Goal: Task Accomplishment & Management: Use online tool/utility

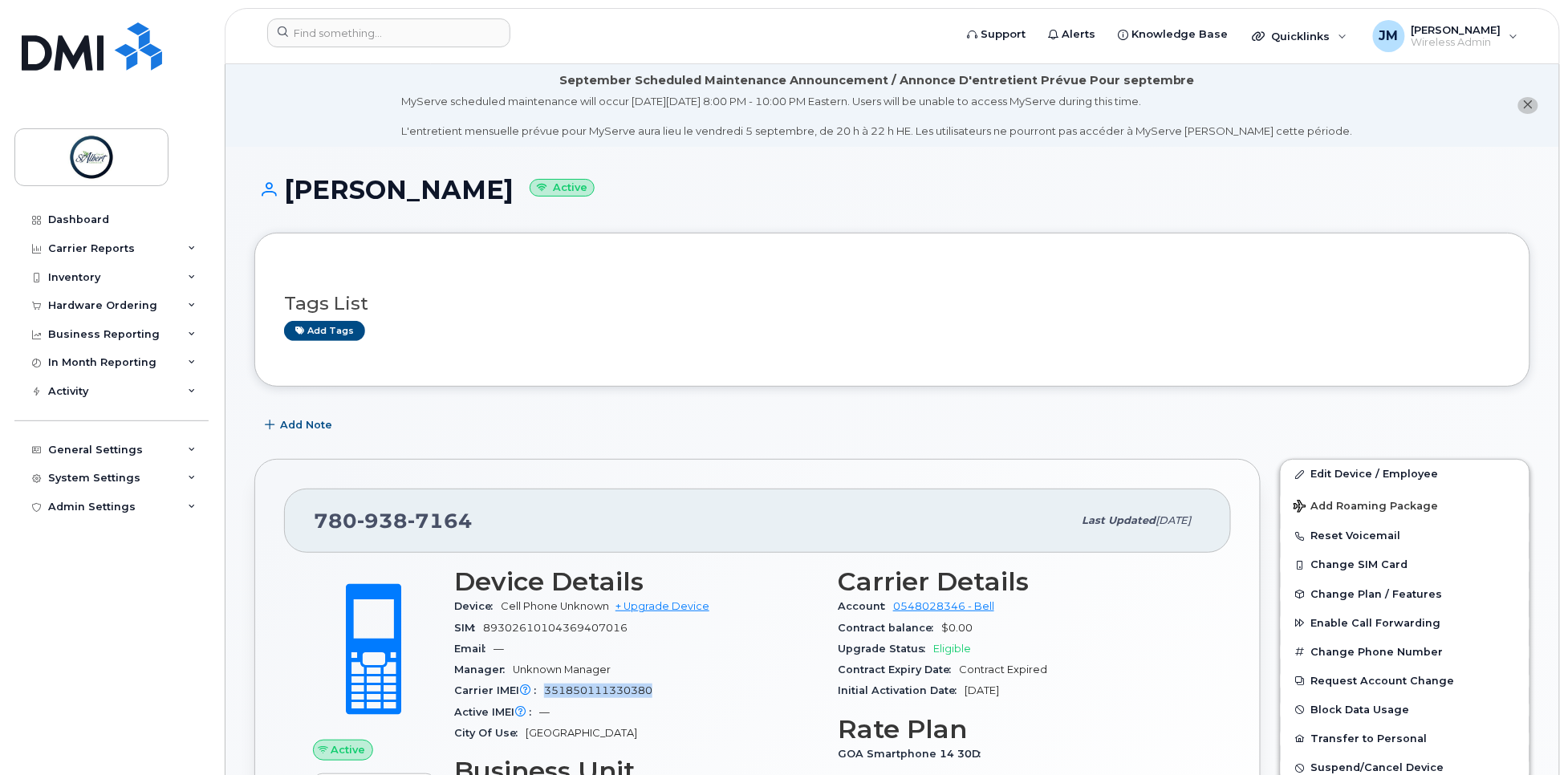
drag, startPoint x: 0, startPoint y: 0, endPoint x: 870, endPoint y: 72, distance: 873.0
click at [868, 71] on li "September Scheduled Maintenance Announcement / Annonce D'entretient Prévue Pour…" at bounding box center [892, 105] width 1334 height 83
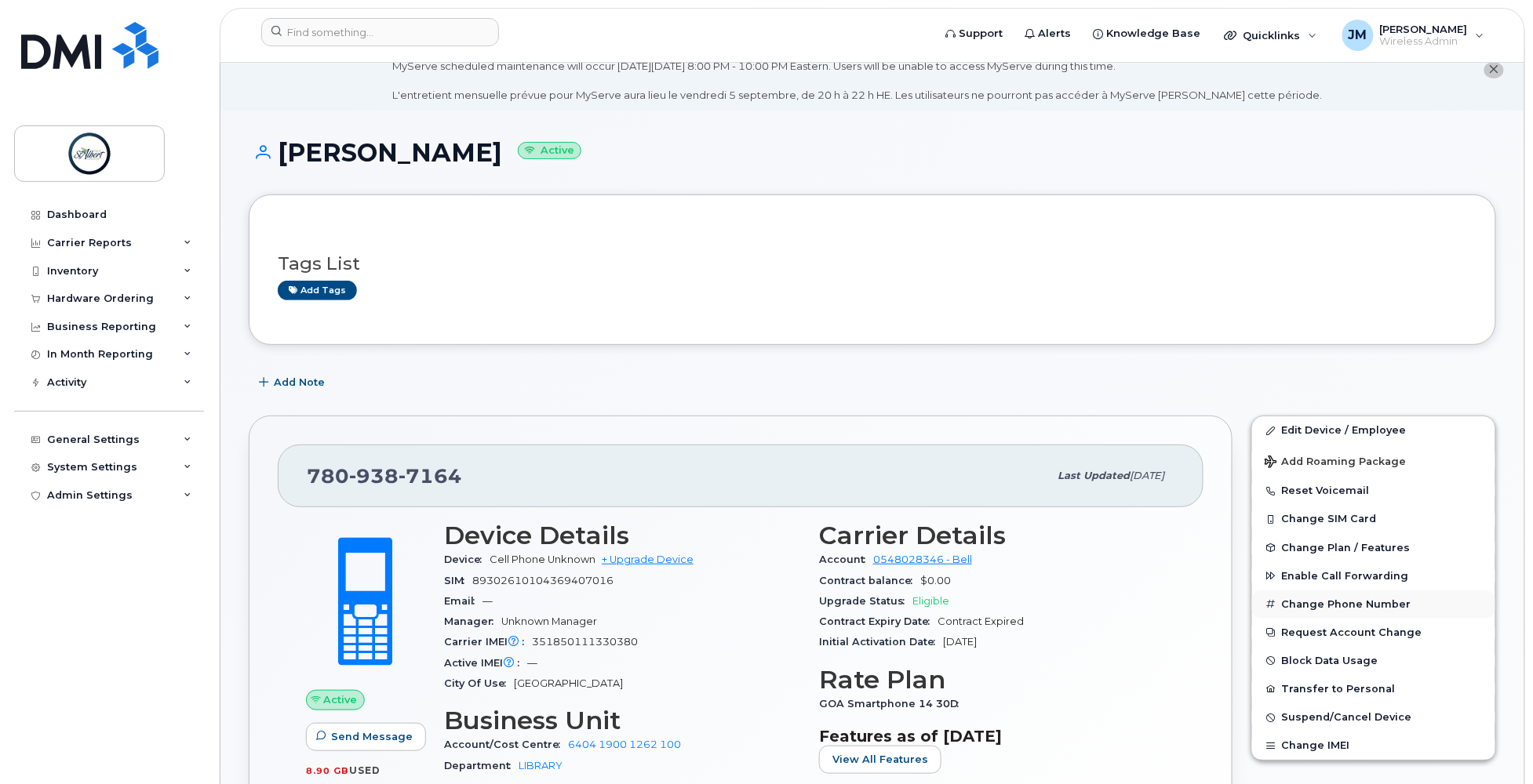
scroll to position [44, 0]
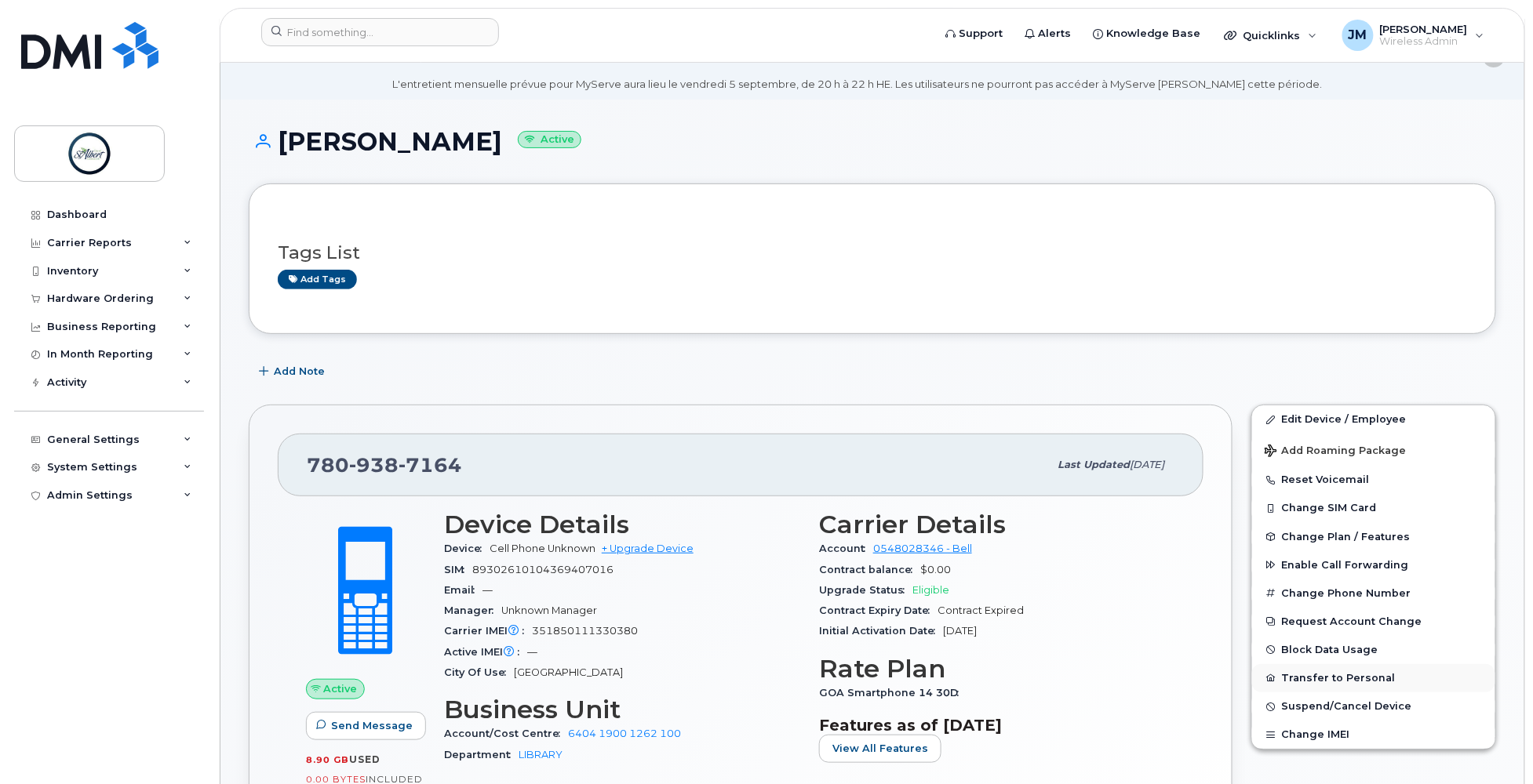
click at [1362, 682] on button "Transfer to Personal" at bounding box center [1373, 679] width 243 height 28
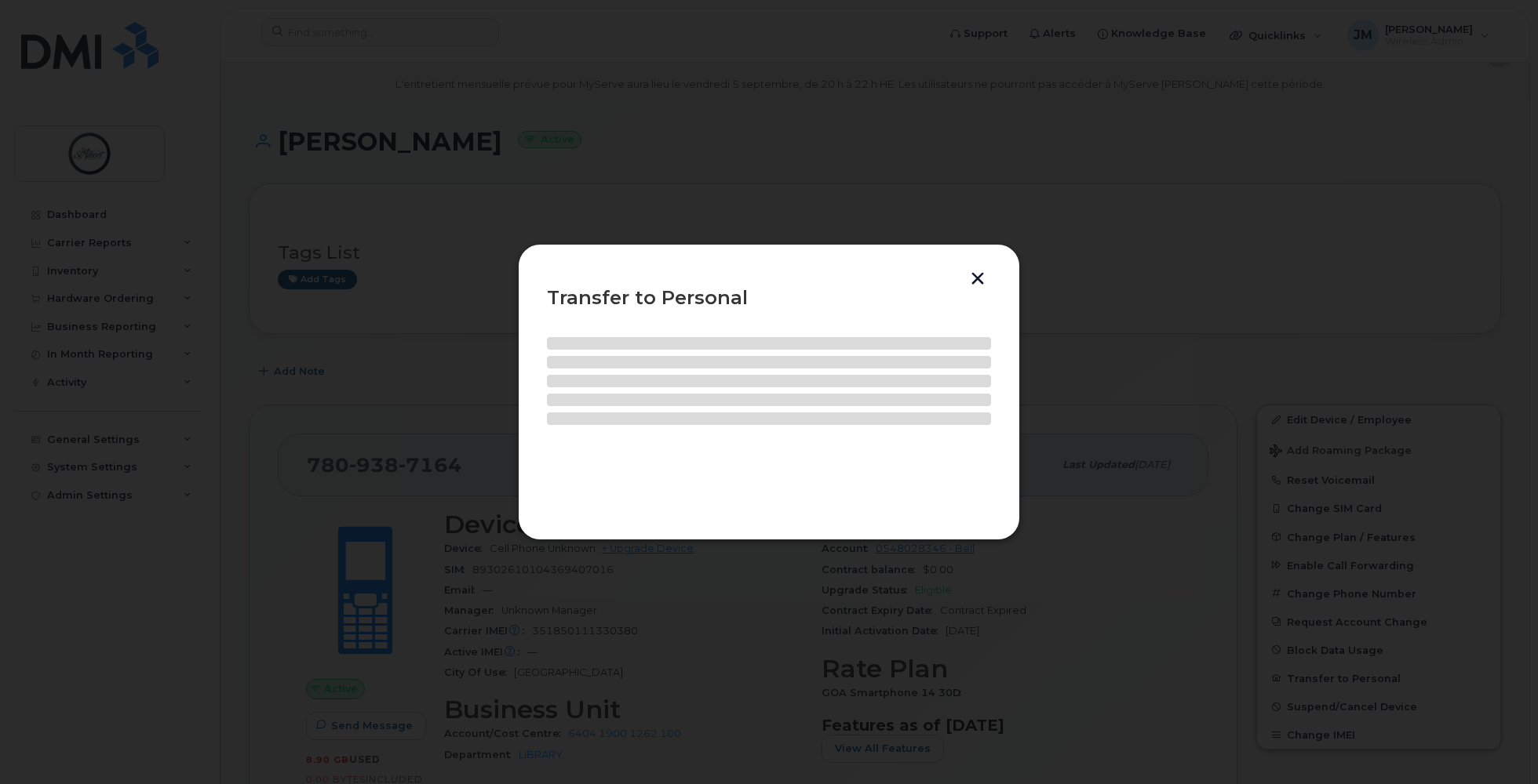
click at [978, 276] on button "button" at bounding box center [978, 280] width 24 height 17
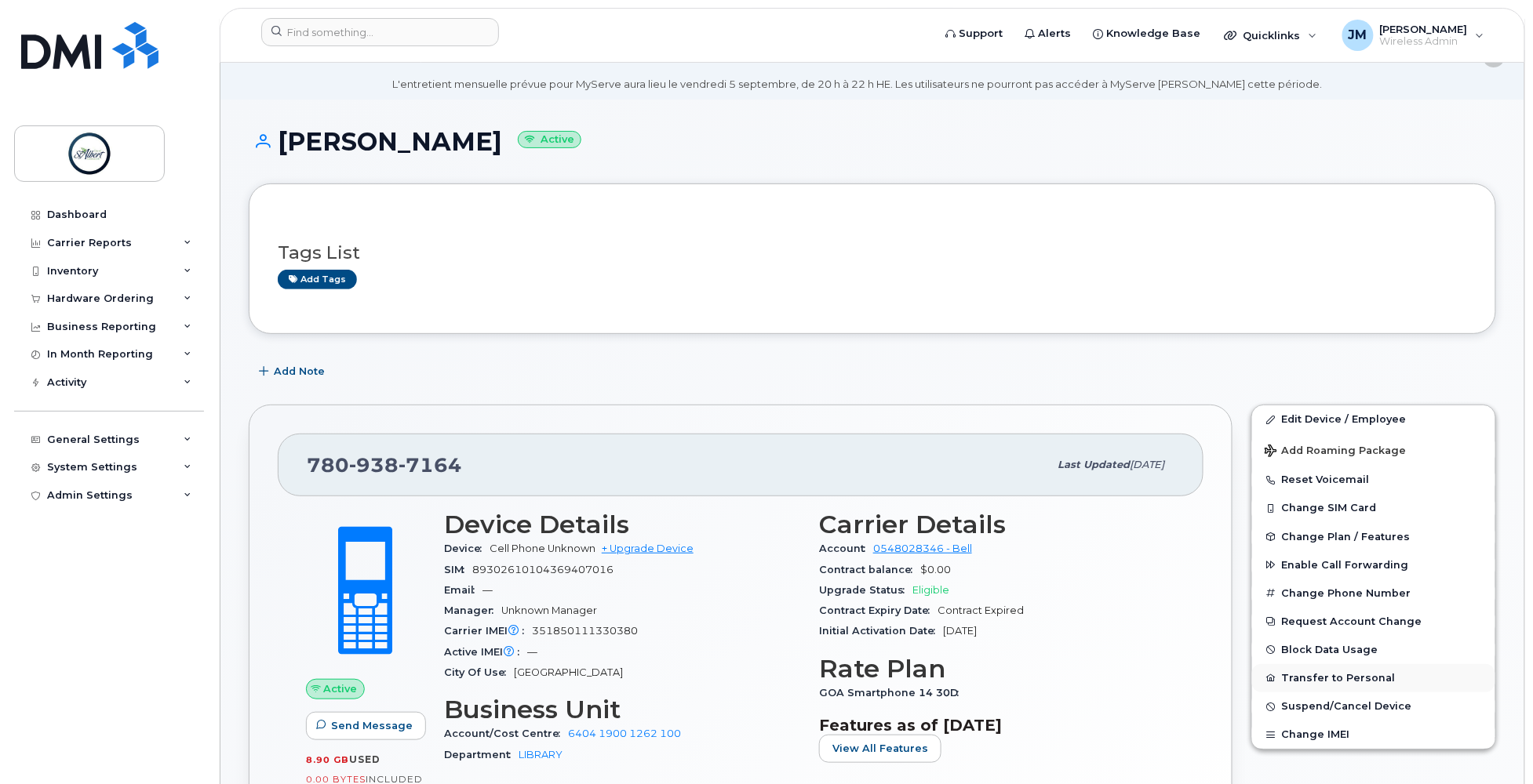
click at [1342, 686] on button "Transfer to Personal" at bounding box center [1373, 679] width 243 height 28
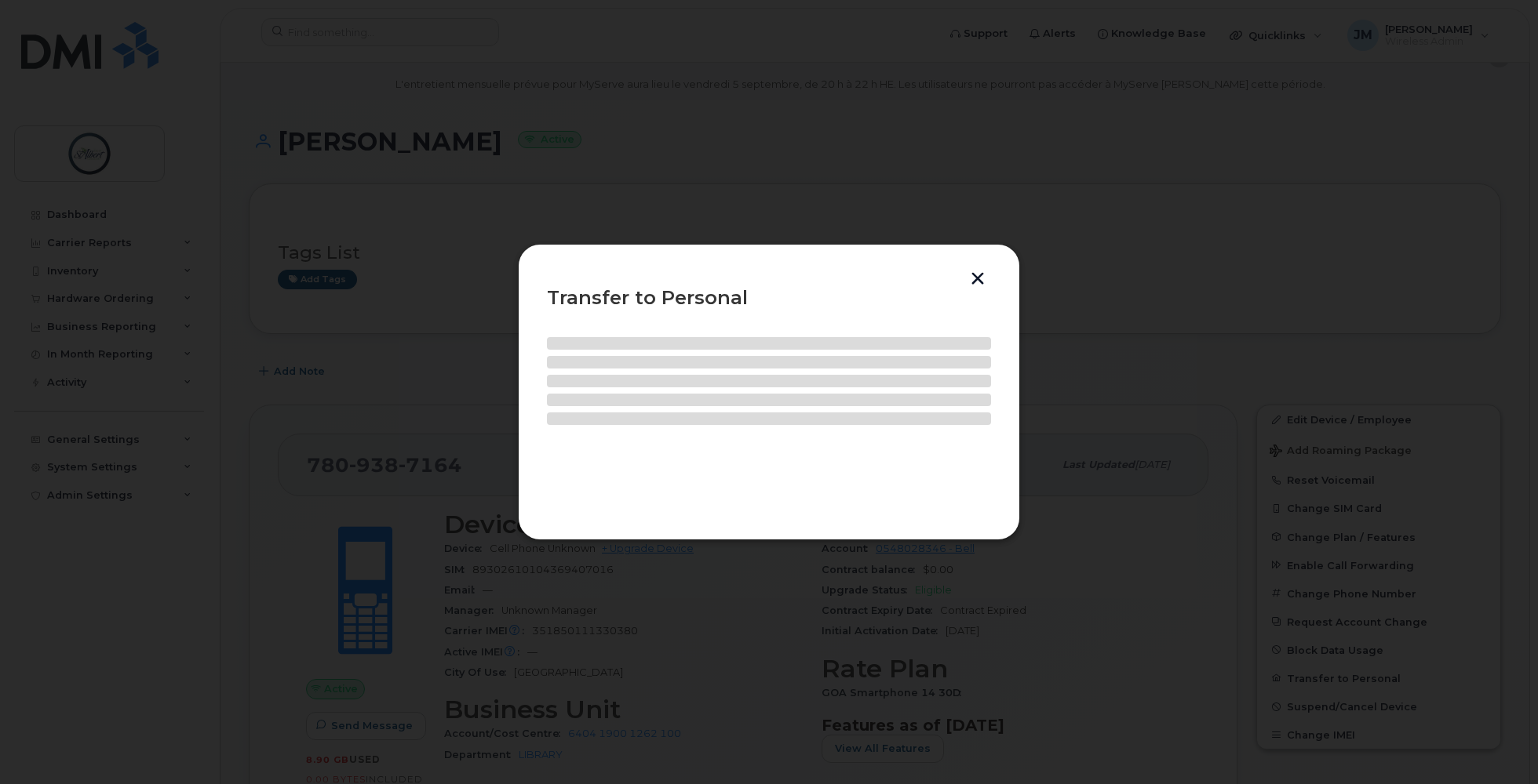
click at [977, 277] on button "button" at bounding box center [978, 280] width 24 height 17
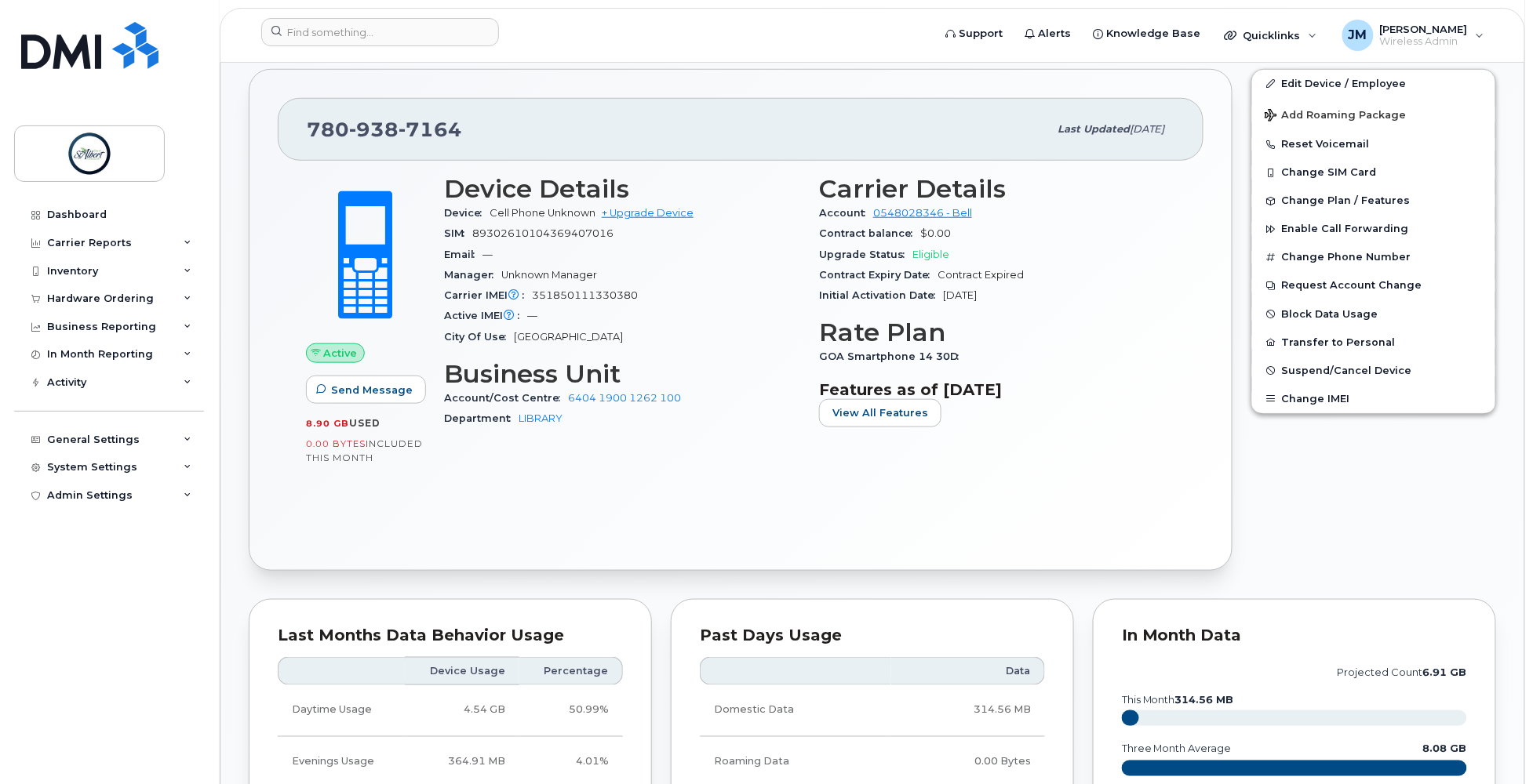
scroll to position [379, 0]
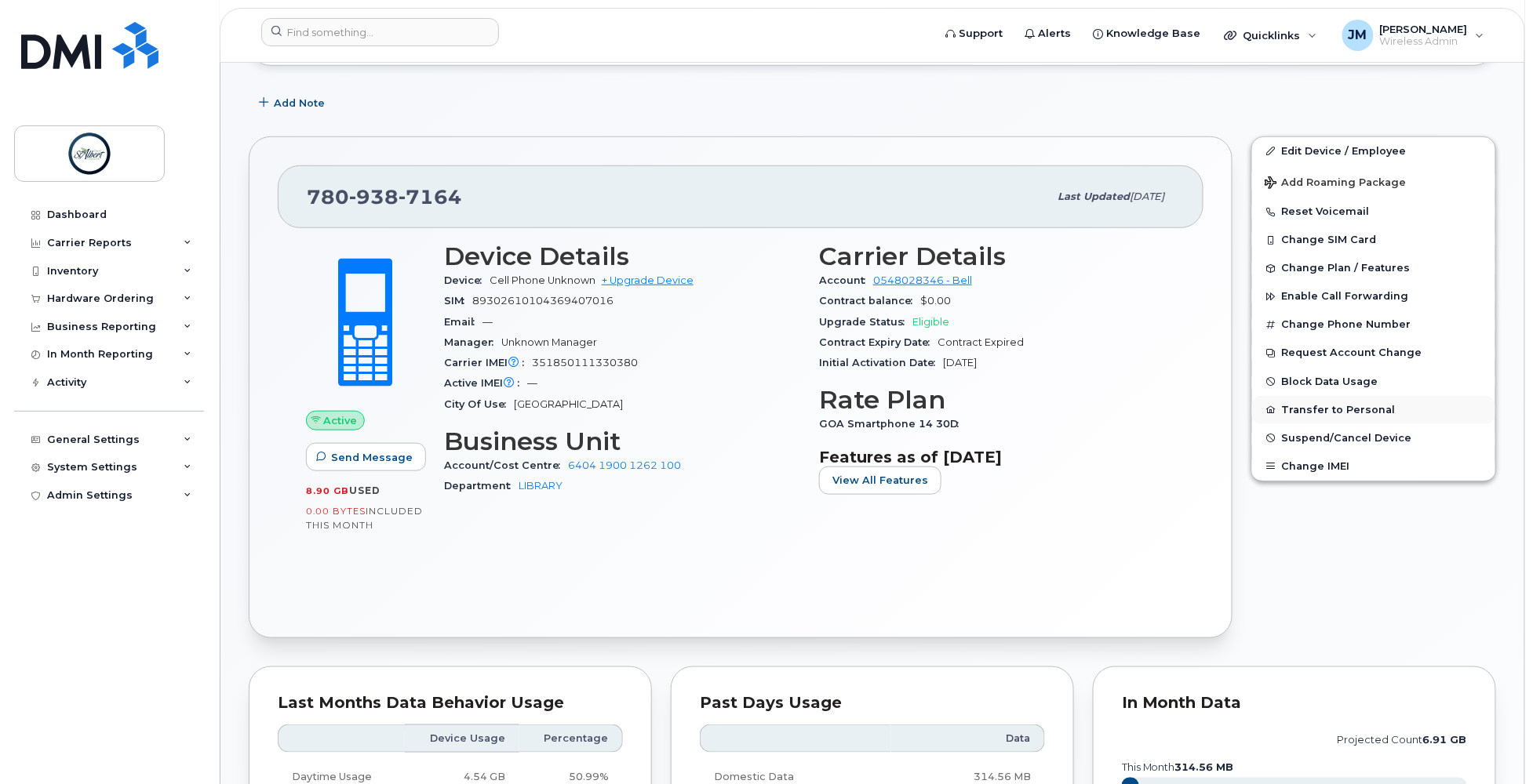
click at [1342, 415] on button "Transfer to Personal" at bounding box center [1373, 410] width 243 height 28
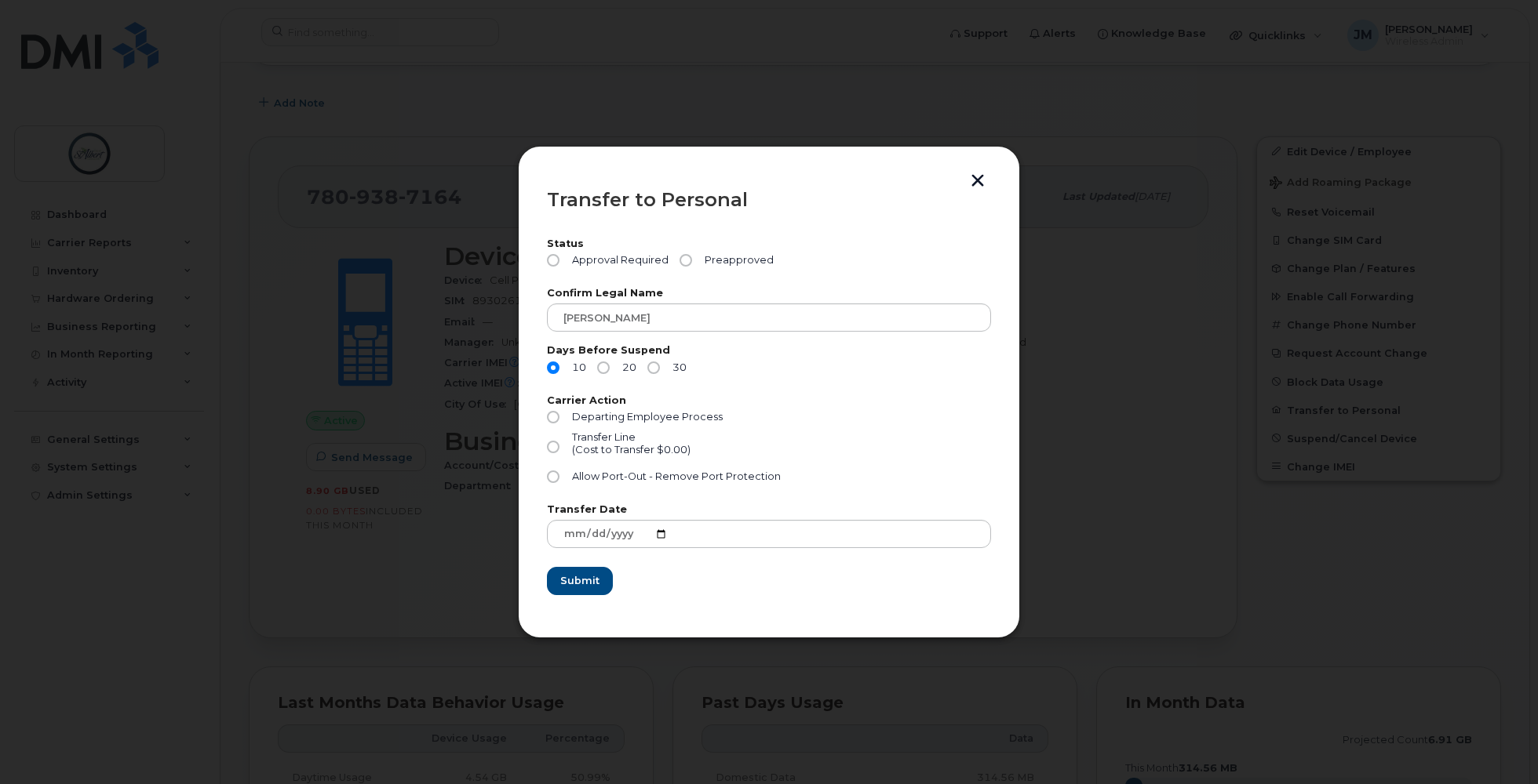
click at [979, 180] on button "button" at bounding box center [978, 182] width 24 height 17
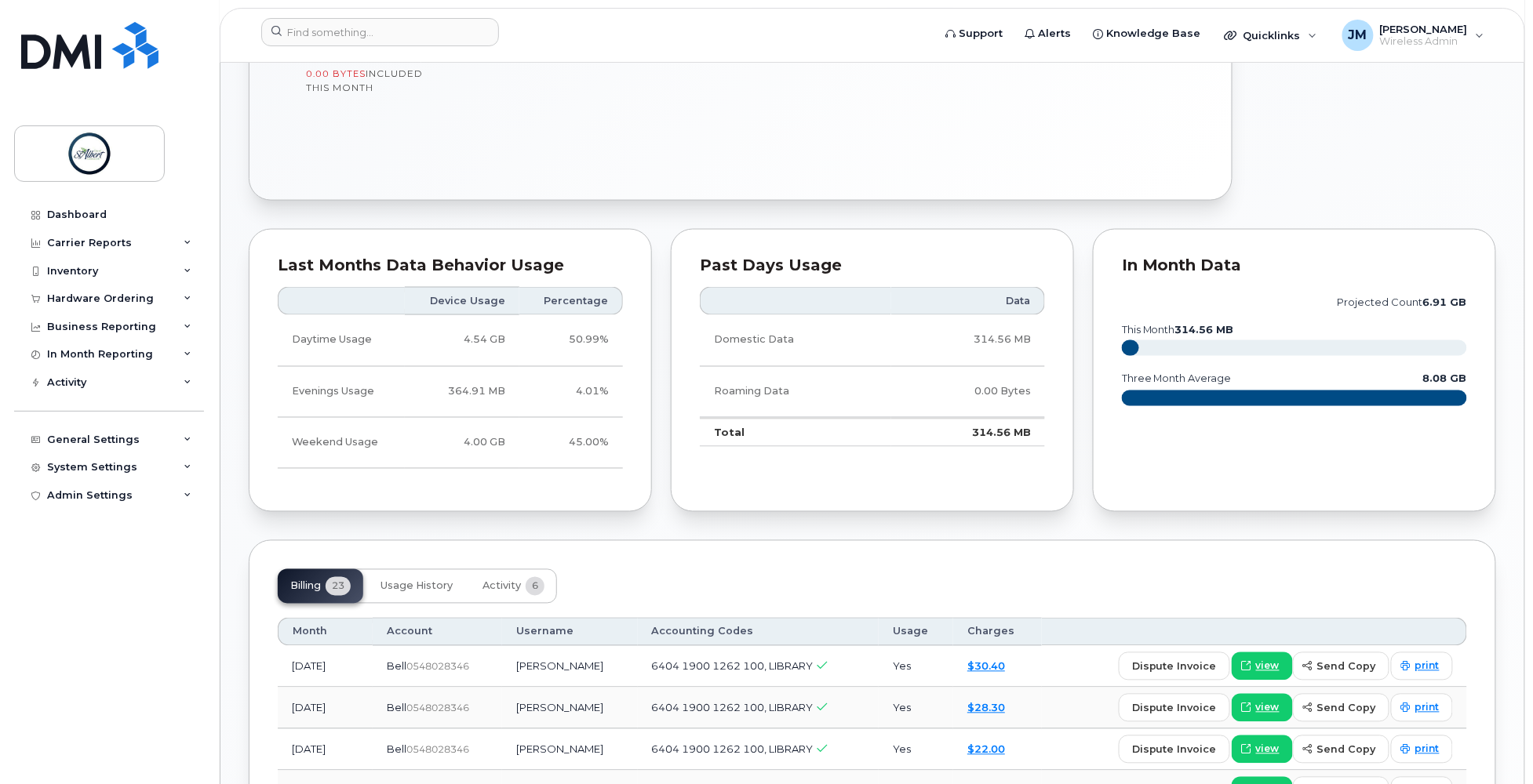
scroll to position [829, 0]
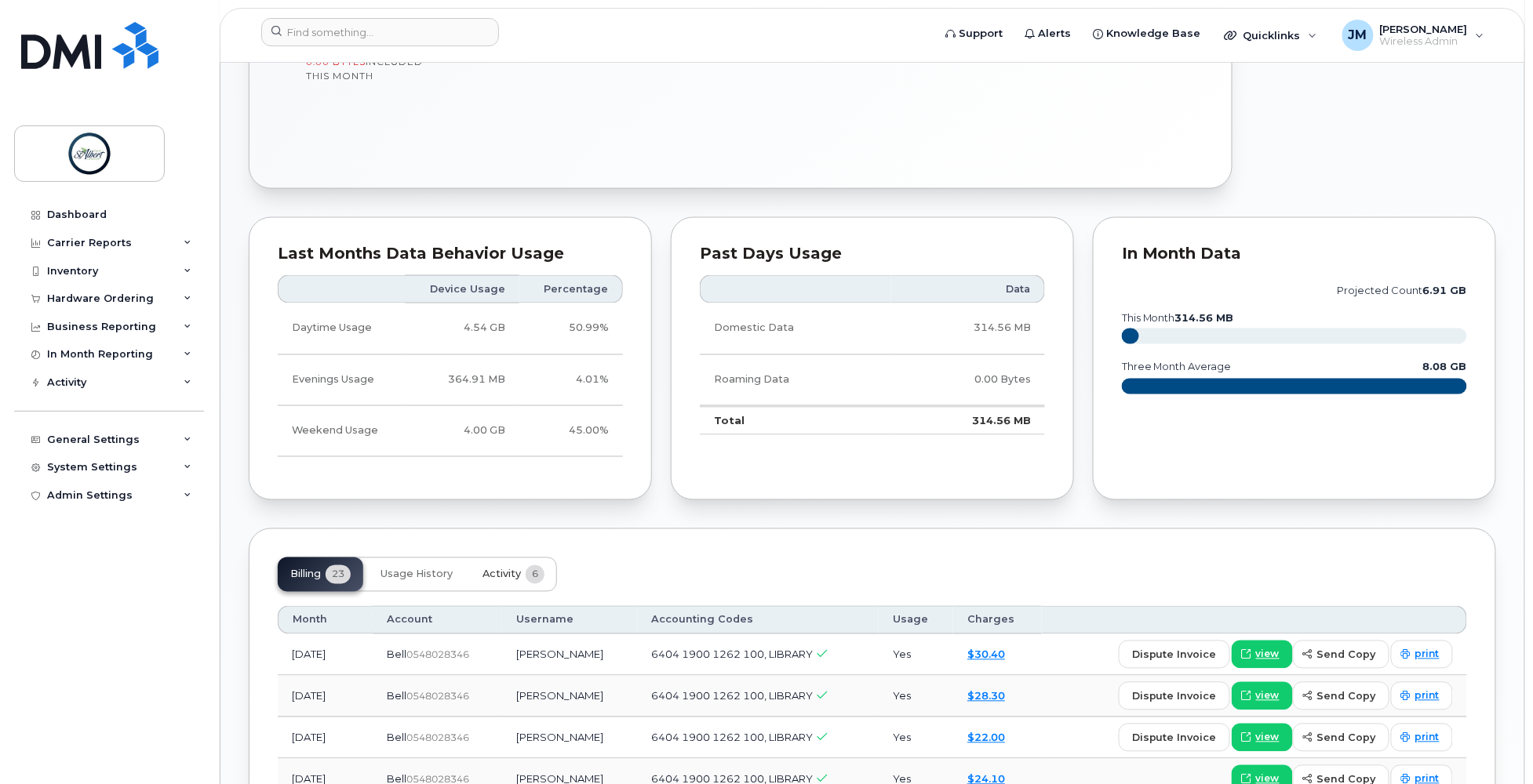
click at [513, 577] on span "Activity" at bounding box center [501, 575] width 39 height 12
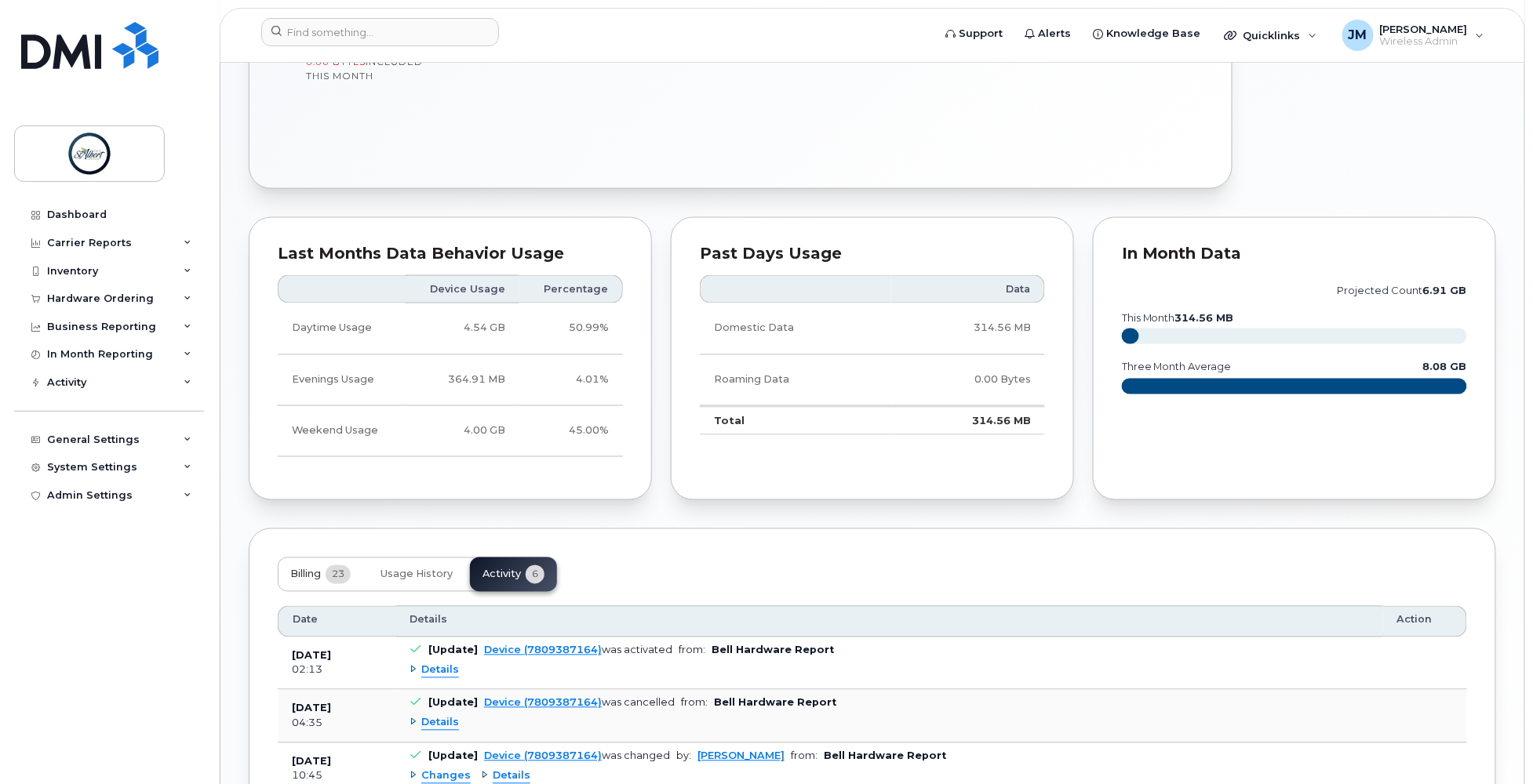
click at [339, 571] on span "23" at bounding box center [338, 574] width 25 height 18
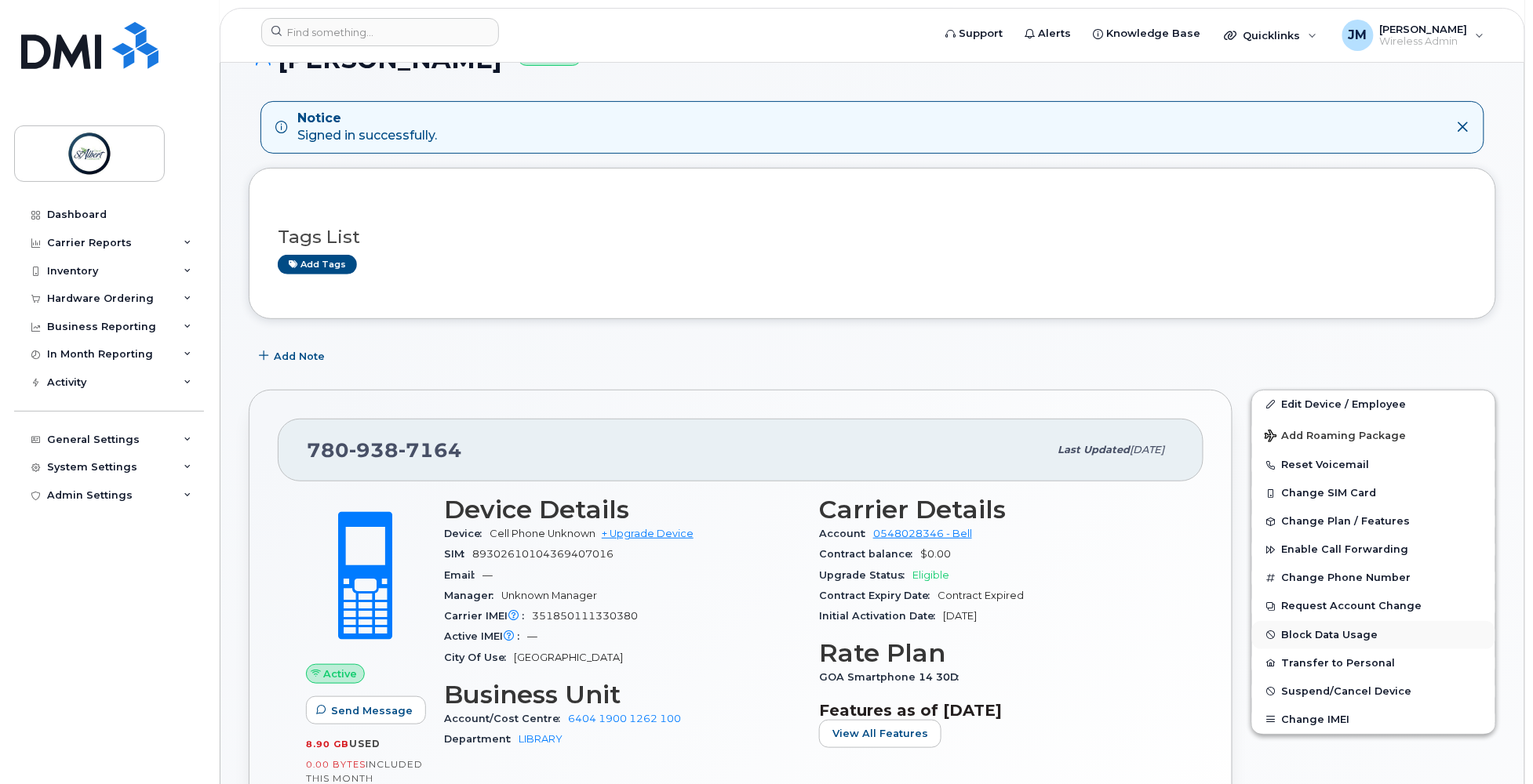
scroll to position [138, 0]
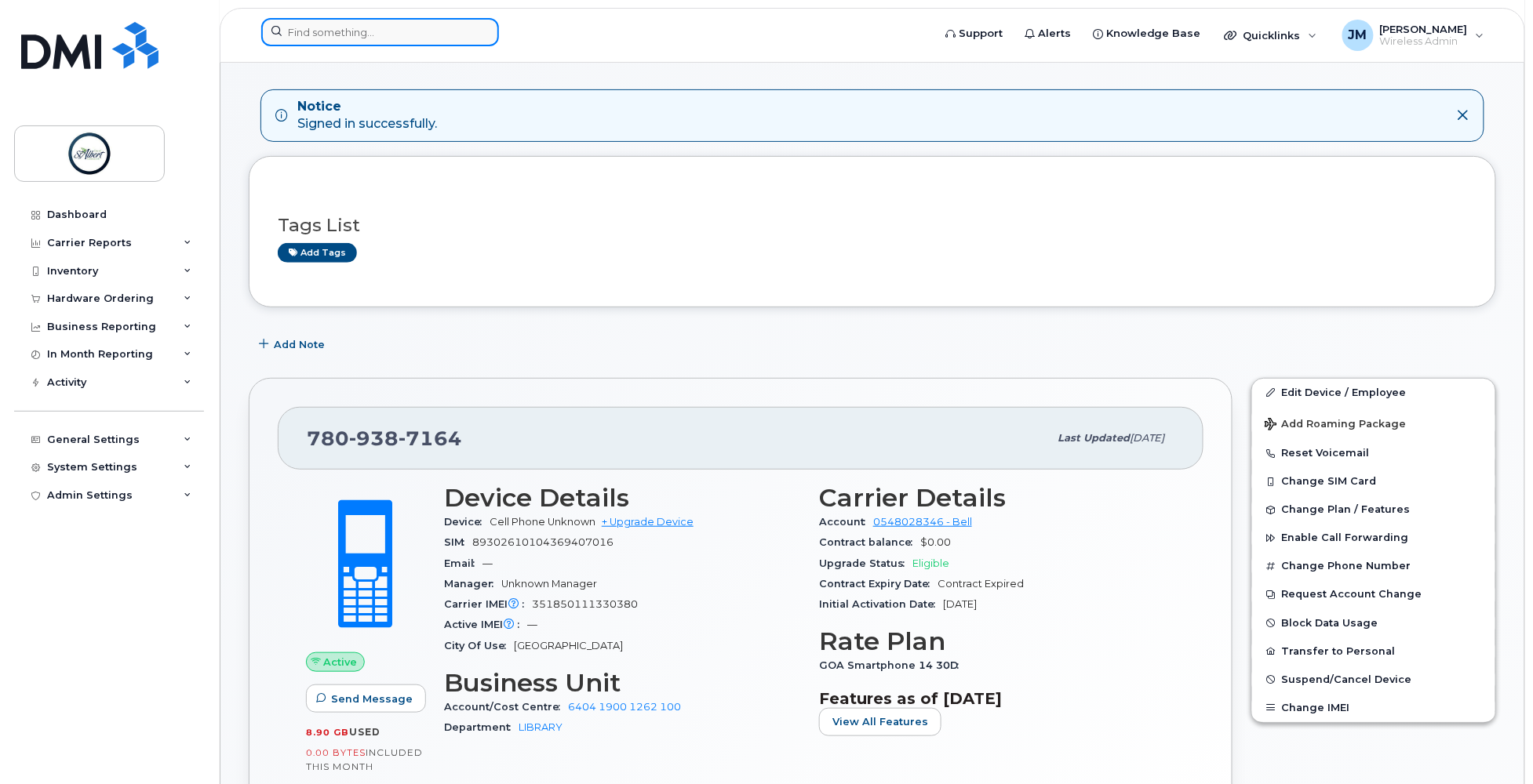
click at [395, 41] on input at bounding box center [379, 32] width 238 height 28
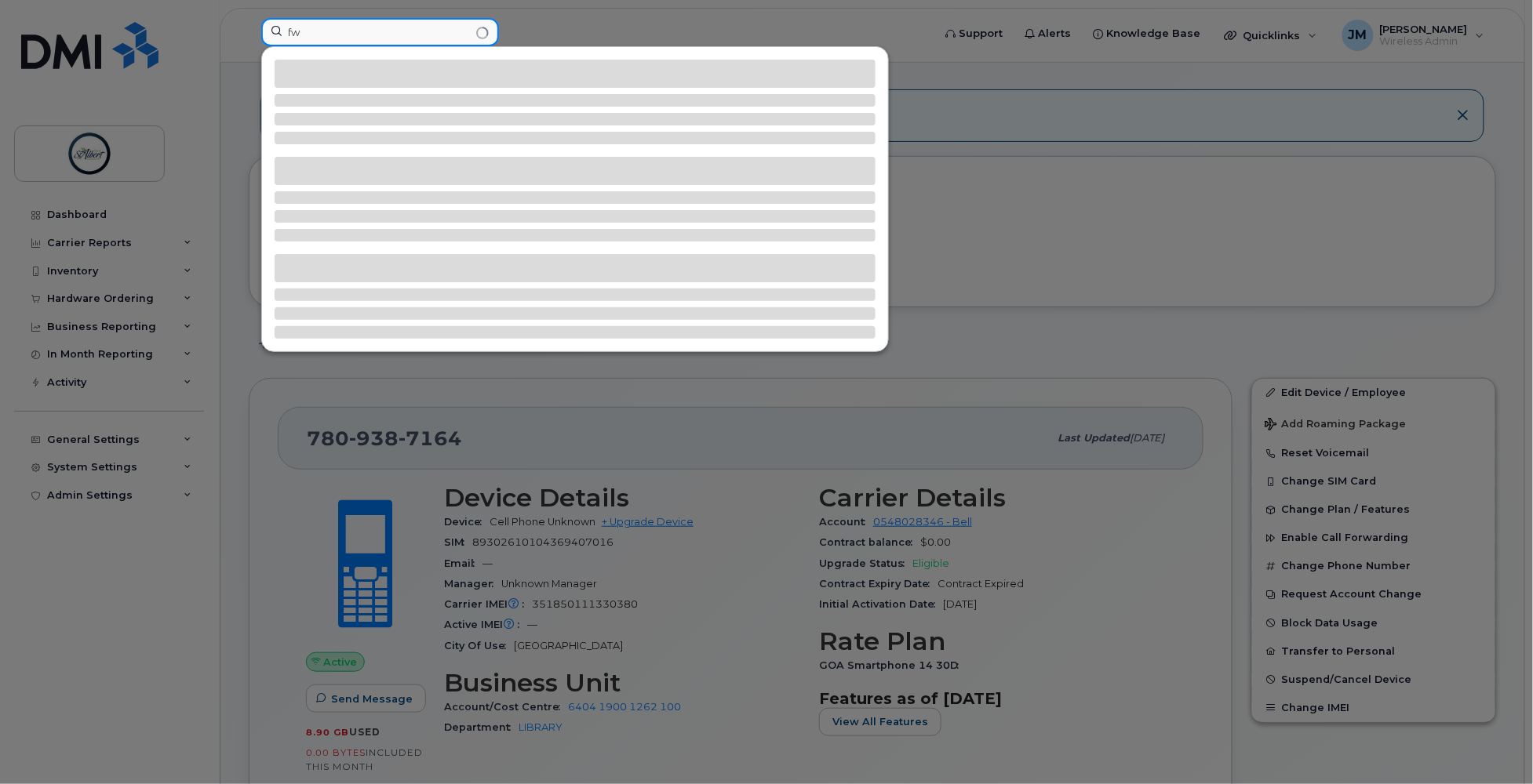
type input "f"
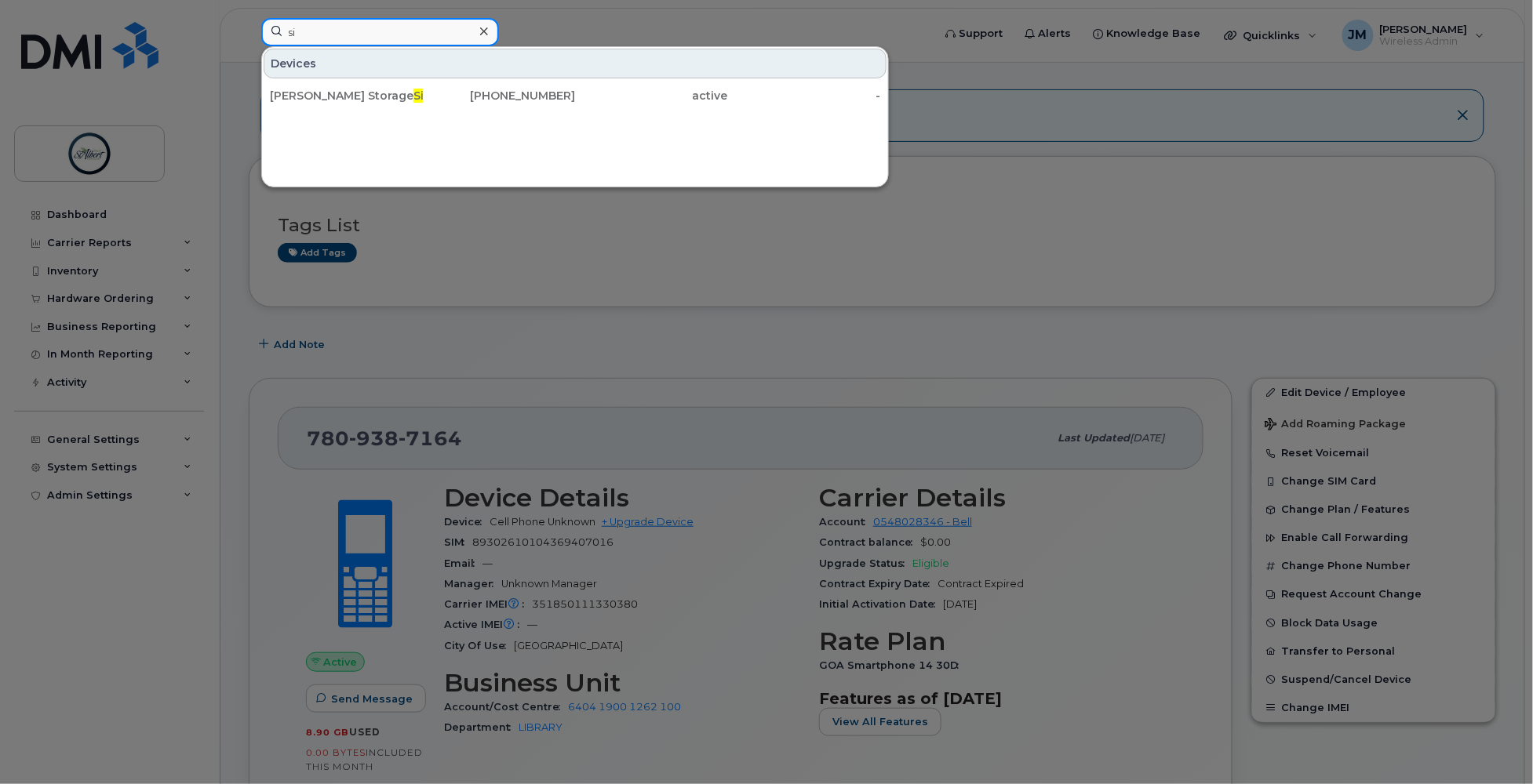
type input "s"
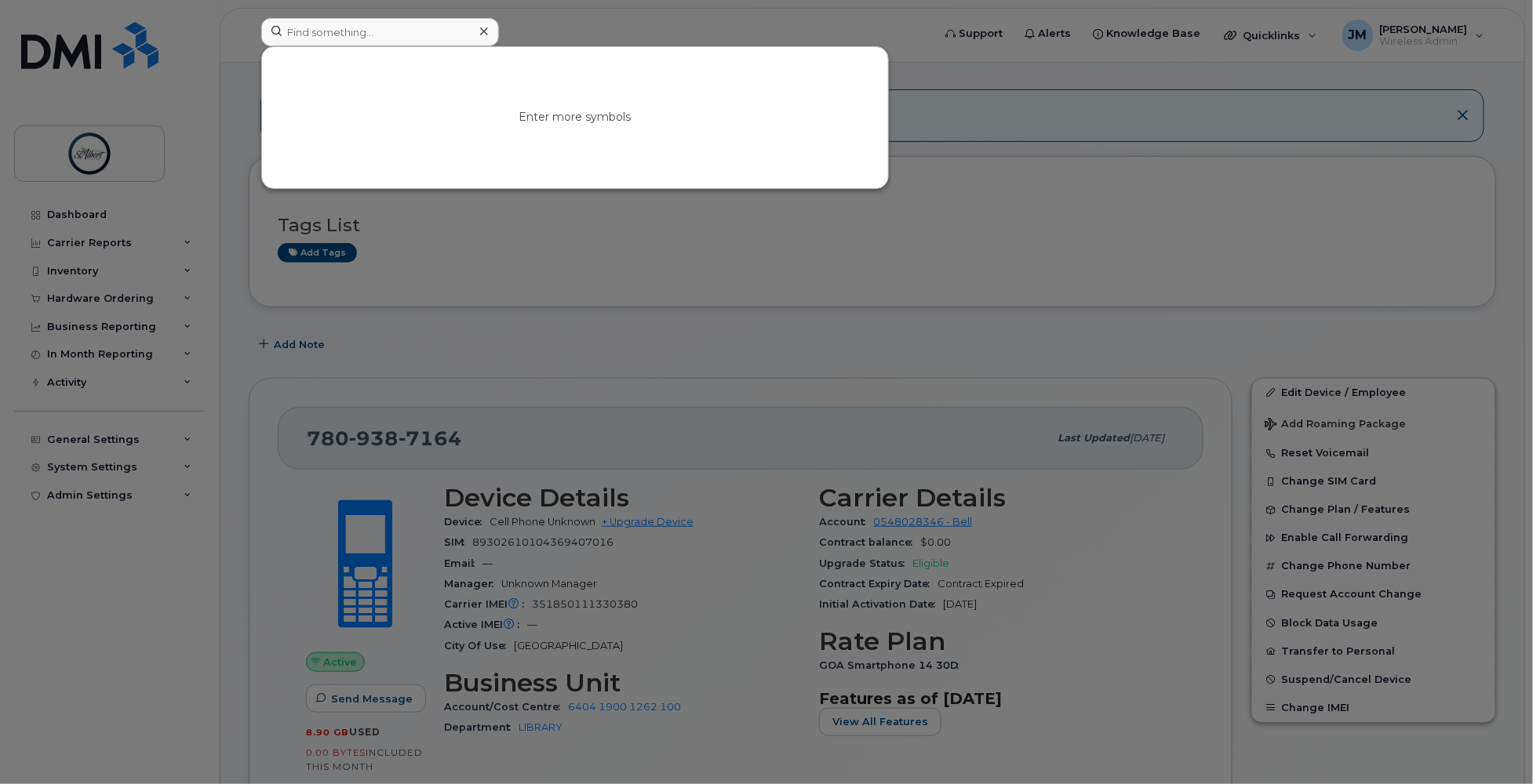
click at [1005, 248] on div at bounding box center [766, 392] width 1533 height 784
